Goal: Use online tool/utility: Utilize a website feature to perform a specific function

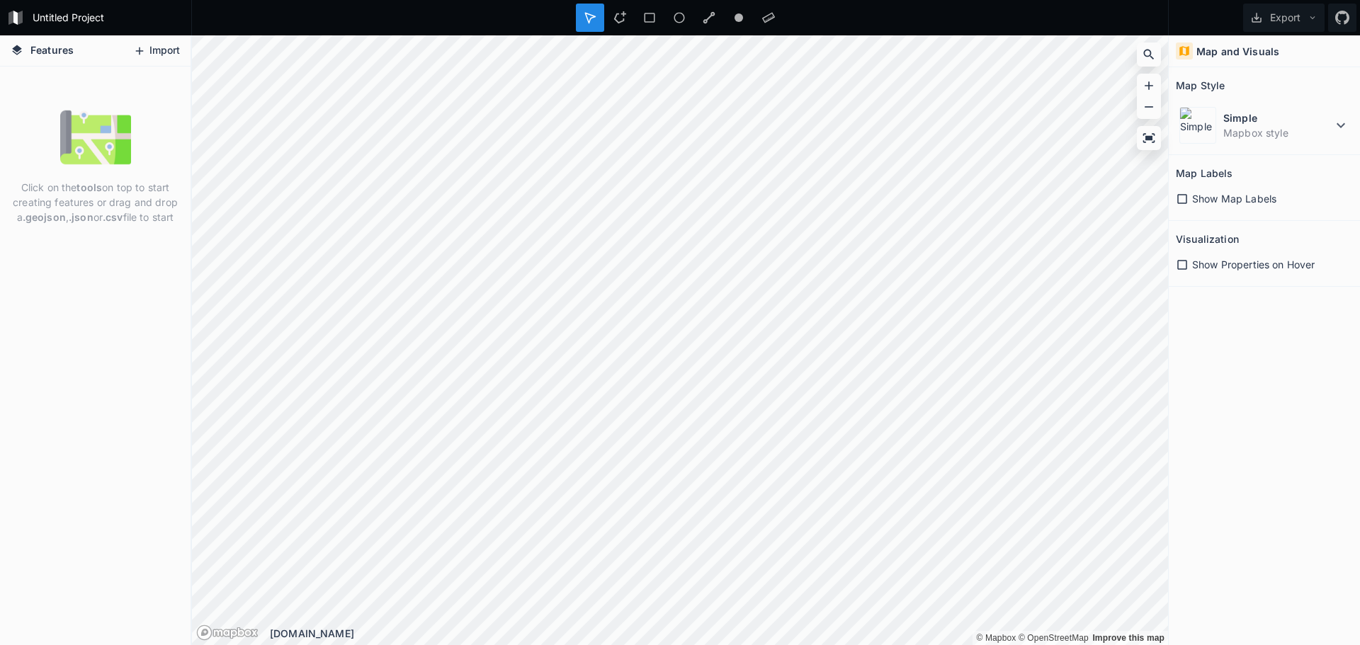
click at [147, 47] on button "Import" at bounding box center [156, 51] width 61 height 23
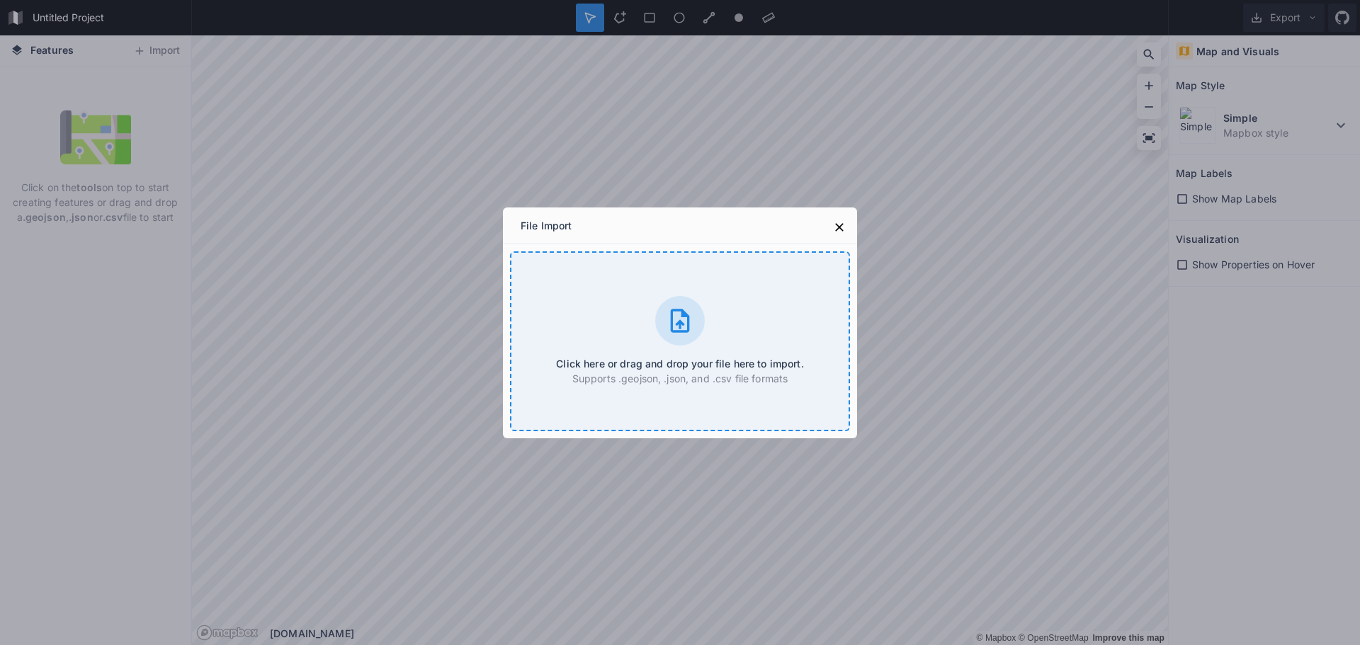
click at [675, 327] on icon at bounding box center [680, 321] width 28 height 28
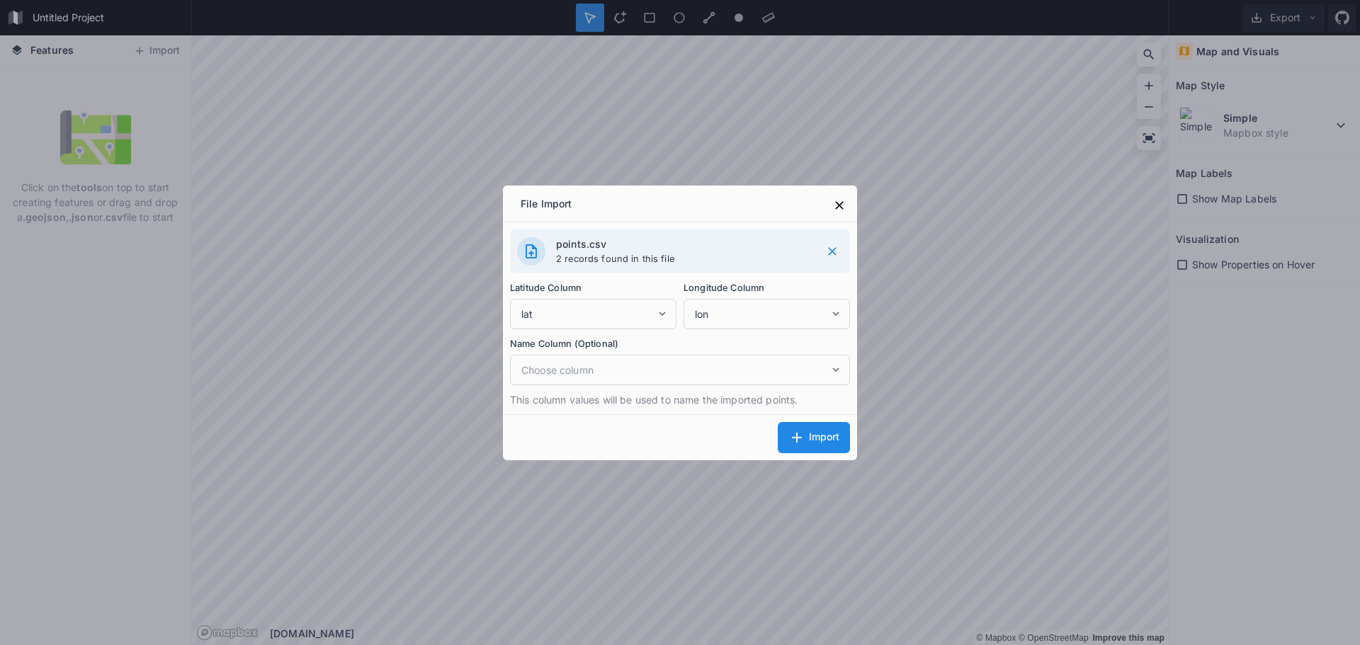
click at [820, 438] on span "Import" at bounding box center [824, 436] width 30 height 11
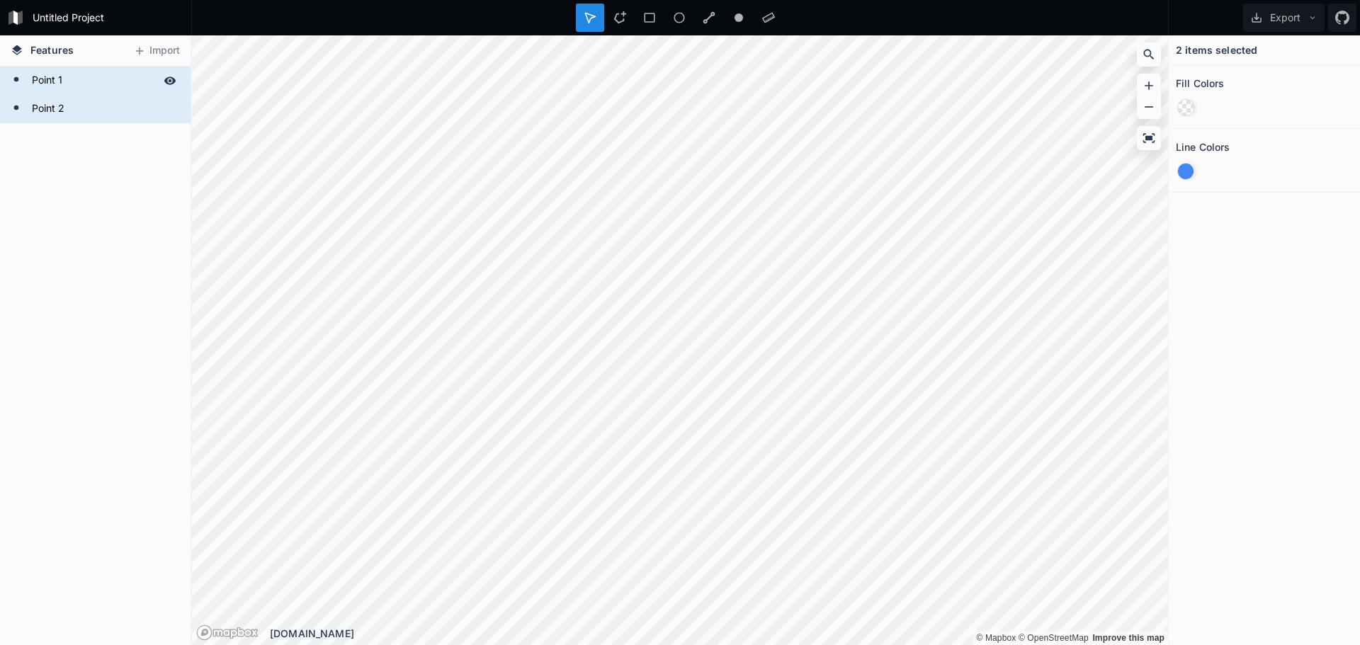
click at [170, 78] on icon at bounding box center [170, 81] width 12 height 8
click at [170, 78] on icon at bounding box center [169, 81] width 11 height 10
click at [68, 79] on form "Point 1" at bounding box center [94, 80] width 132 height 21
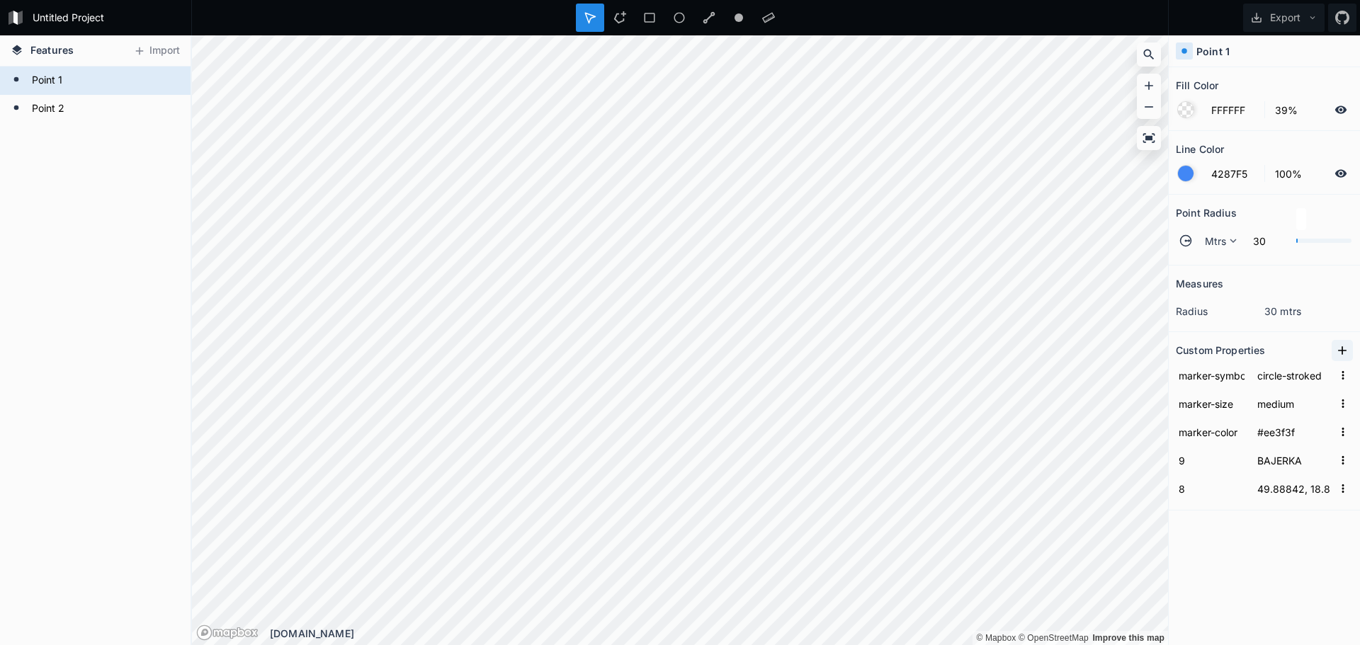
click at [1338, 351] on icon at bounding box center [1342, 351] width 14 height 14
click at [1344, 374] on icon "button" at bounding box center [1343, 375] width 13 height 13
click at [1342, 402] on icon "button" at bounding box center [1343, 403] width 13 height 13
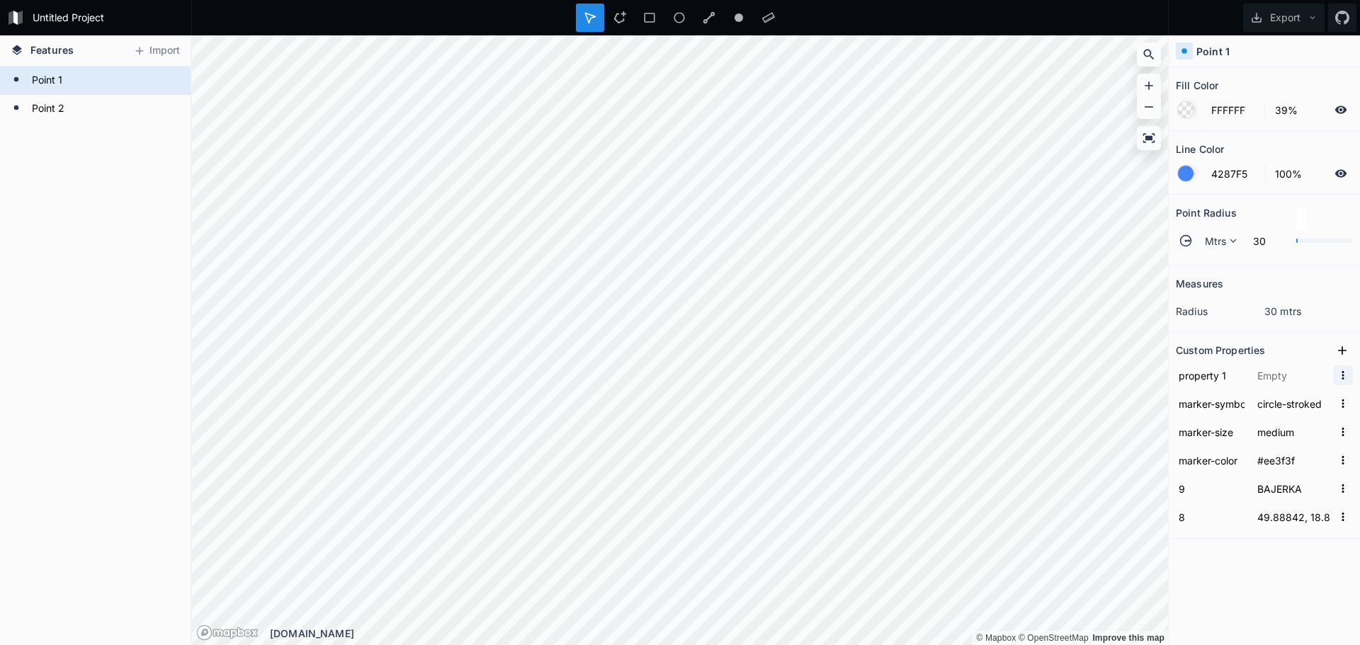
click at [1338, 373] on icon "button" at bounding box center [1343, 375] width 13 height 13
click at [1329, 416] on span "Delete" at bounding box center [1320, 419] width 57 height 15
click at [1279, 18] on button "Export" at bounding box center [1283, 18] width 81 height 28
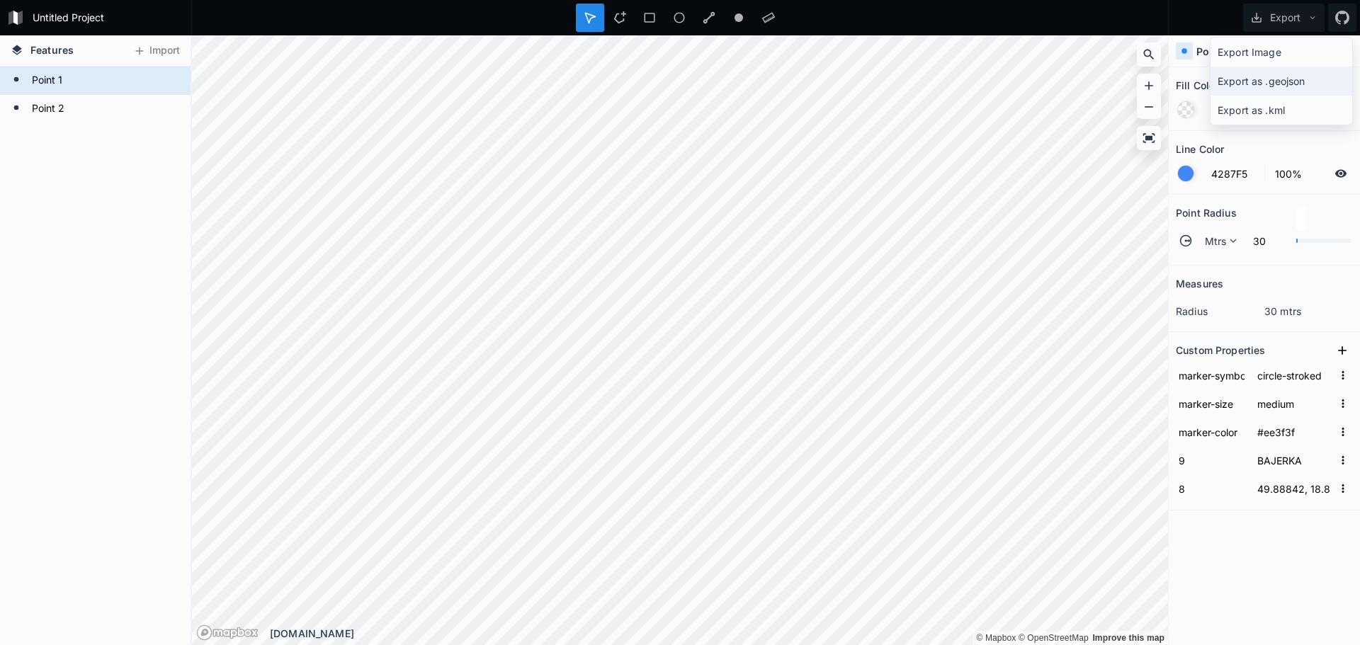
click at [1289, 79] on div "Export as .geojson" at bounding box center [1282, 81] width 142 height 29
